Goal: Task Accomplishment & Management: Manage account settings

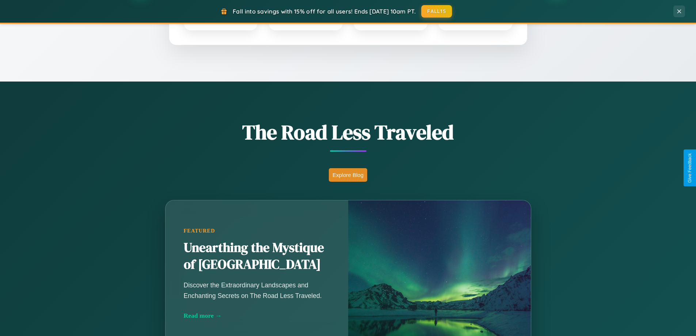
scroll to position [503, 0]
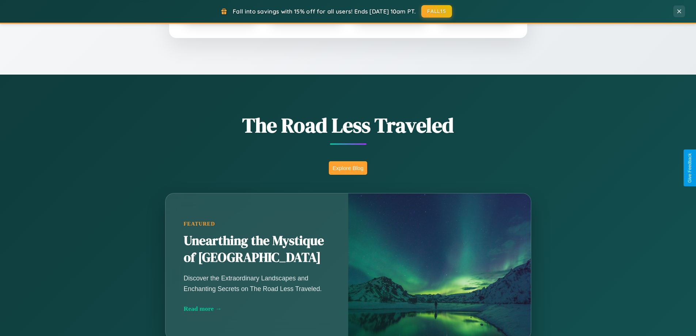
click at [348, 168] on button "Explore Blog" at bounding box center [348, 168] width 38 height 14
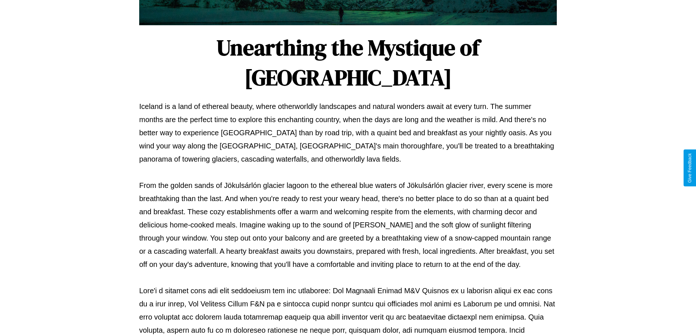
scroll to position [236, 0]
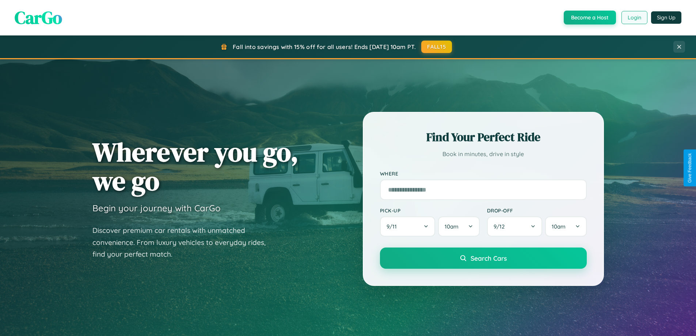
click at [634, 18] on button "Login" at bounding box center [635, 17] width 26 height 13
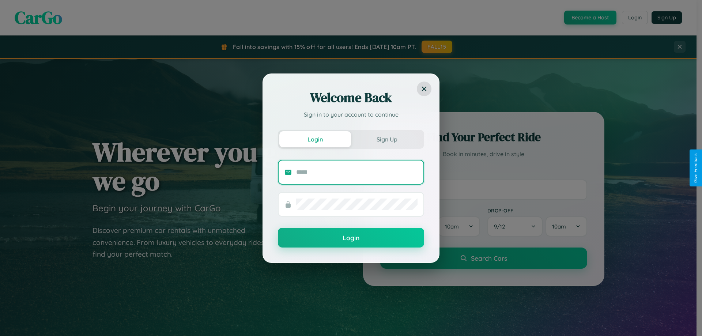
click at [357, 172] on input "text" at bounding box center [356, 172] width 121 height 12
type input "**********"
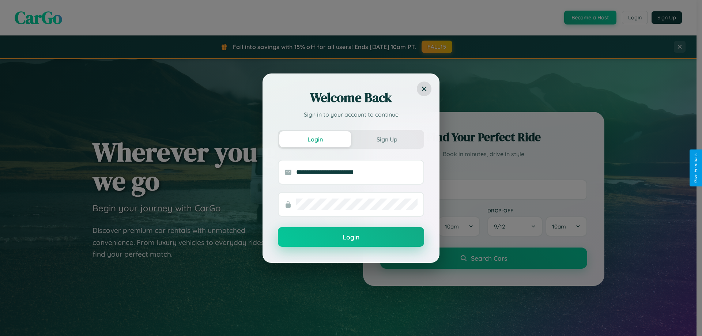
click at [351, 237] on button "Login" at bounding box center [351, 237] width 146 height 20
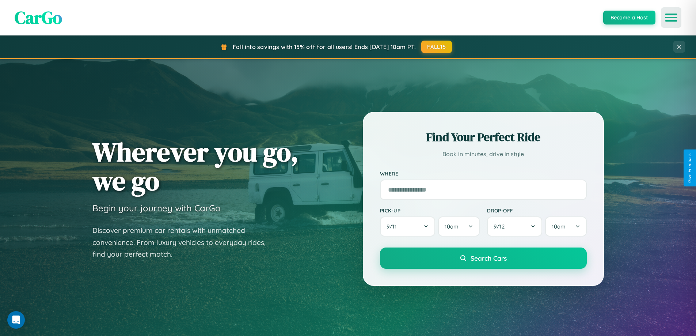
click at [671, 18] on icon "Open menu" at bounding box center [671, 17] width 11 height 7
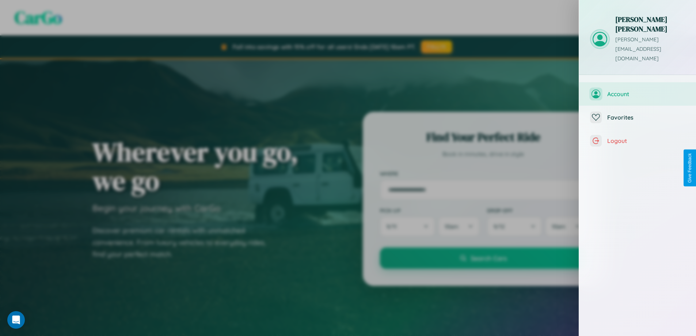
click at [638, 90] on span "Account" at bounding box center [646, 93] width 78 height 7
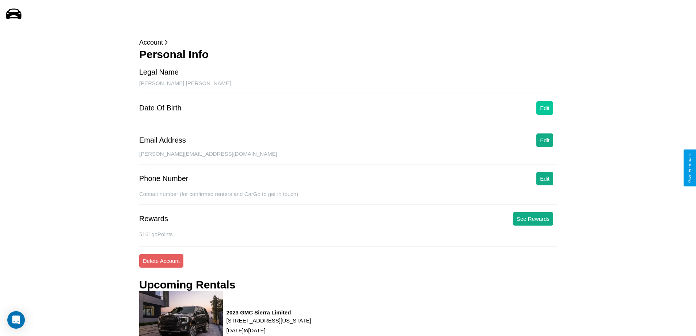
click at [545, 108] on button "Edit" at bounding box center [544, 108] width 17 height 14
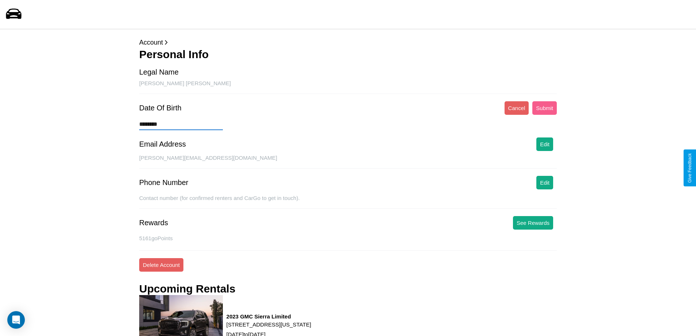
type input "*********"
